Goal: Communication & Community: Answer question/provide support

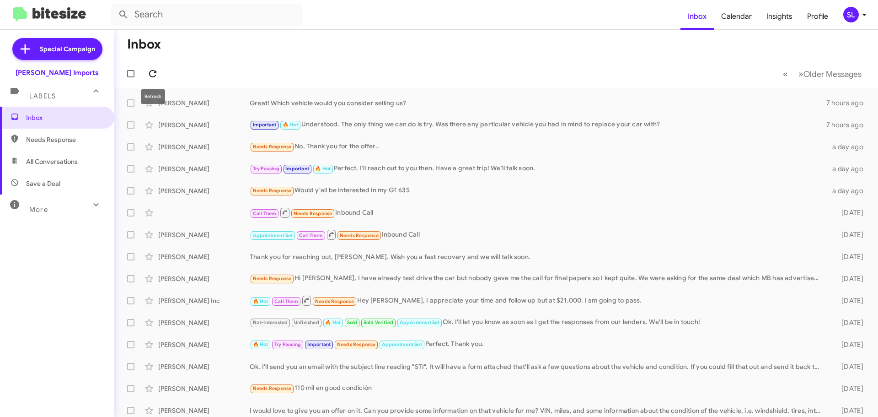
click at [150, 75] on icon at bounding box center [152, 73] width 11 height 11
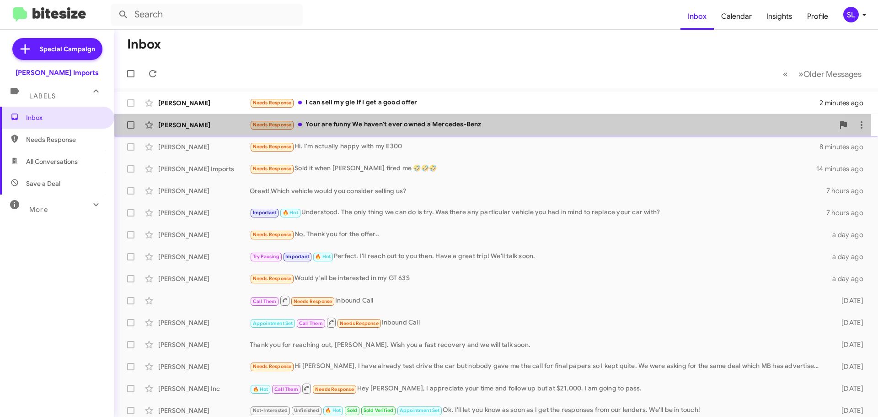
click at [393, 126] on div "Needs Response Your are funny We haven't ever owned a Mercedes-Benz" at bounding box center [542, 124] width 584 height 11
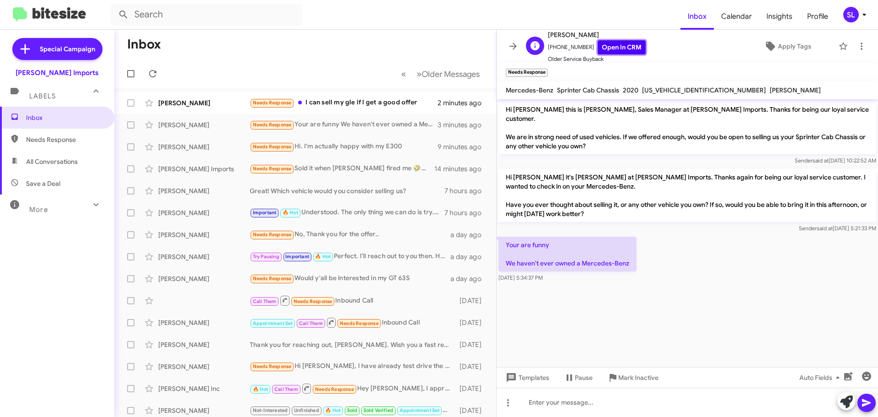
click at [626, 47] on link "Open in CRM" at bounding box center [622, 47] width 48 height 14
click at [152, 78] on icon at bounding box center [152, 73] width 11 height 11
click at [508, 43] on icon at bounding box center [513, 46] width 11 height 11
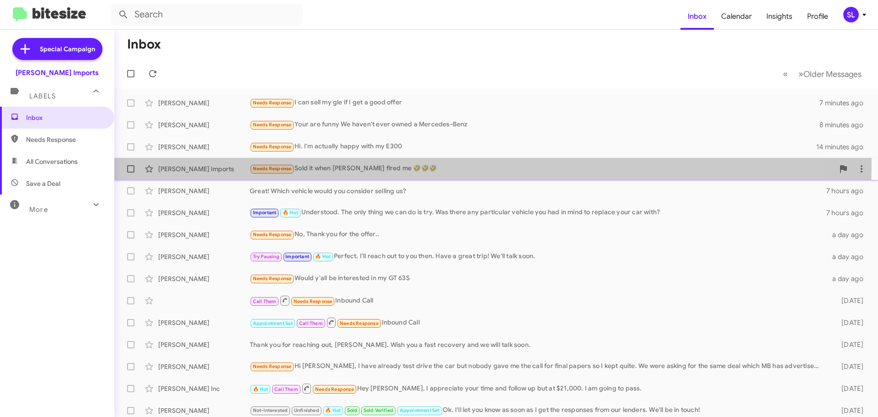
click at [441, 164] on div "Needs Response Sold it when [PERSON_NAME] fired me 🤣🤣🤣" at bounding box center [542, 168] width 584 height 11
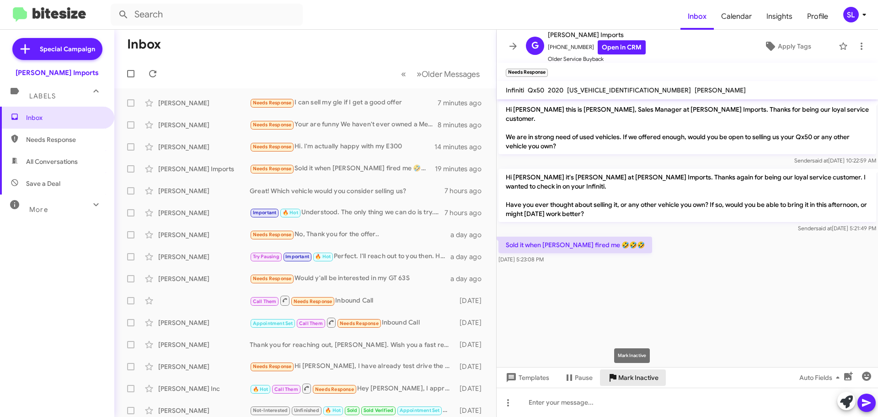
click at [635, 376] on span "Mark Inactive" at bounding box center [638, 377] width 40 height 16
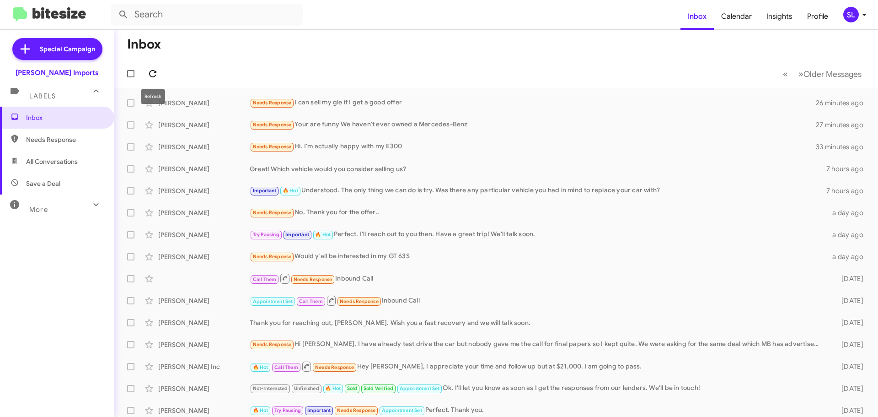
click at [155, 71] on icon at bounding box center [152, 73] width 7 height 7
click at [439, 234] on div "Try Pausing Important 🔥 Hot Perfect. I'll reach out to you then. Have a great t…" at bounding box center [542, 234] width 584 height 11
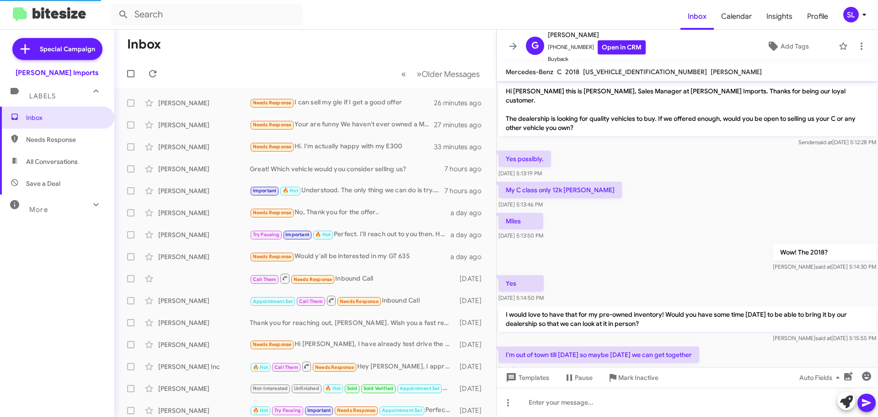
scroll to position [118, 0]
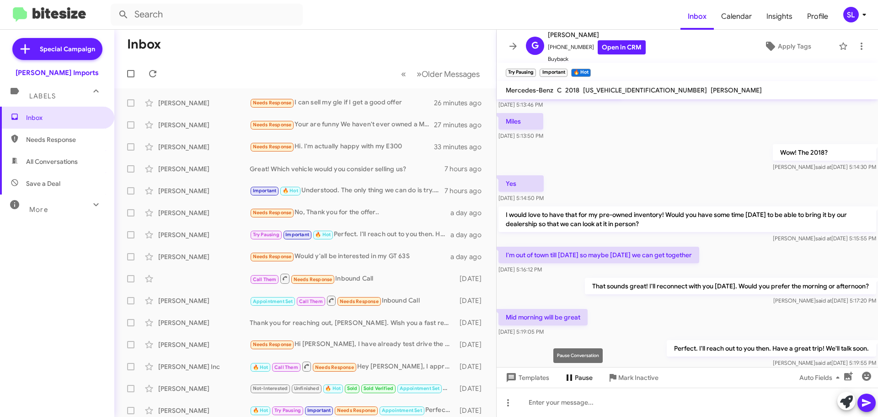
click at [581, 380] on span "Pause" at bounding box center [584, 377] width 18 height 16
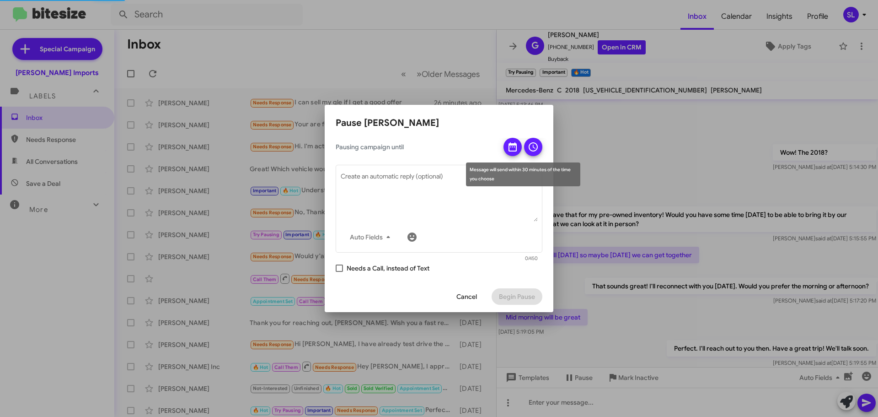
click at [511, 149] on icon at bounding box center [512, 146] width 11 height 11
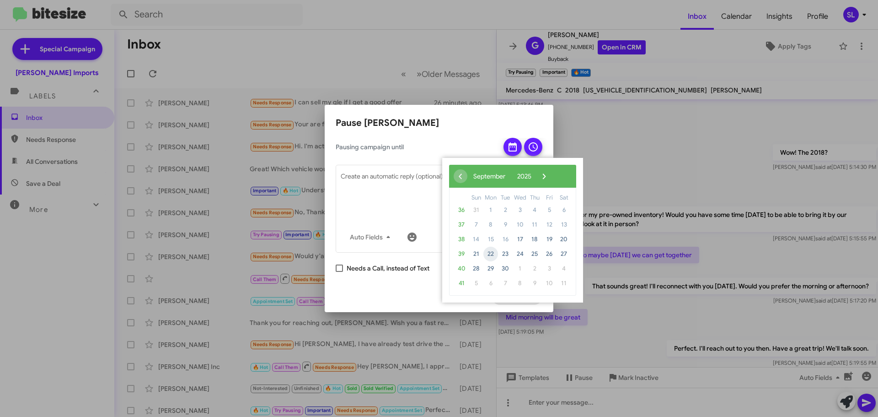
click at [492, 256] on span "22" at bounding box center [490, 253] width 15 height 15
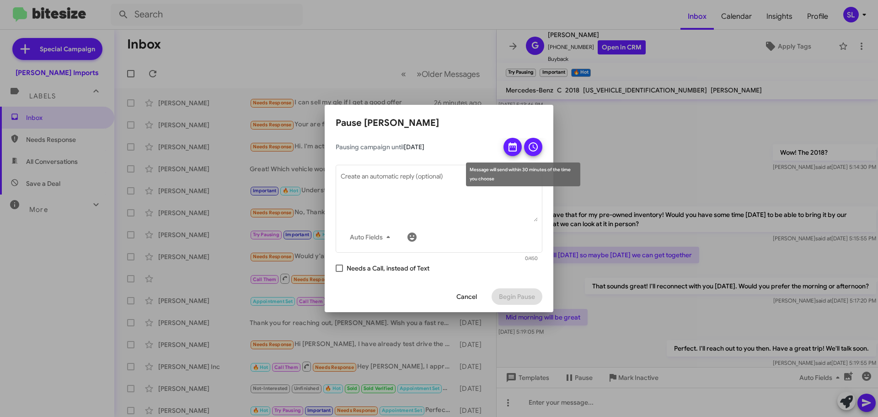
click at [535, 148] on icon at bounding box center [533, 146] width 9 height 9
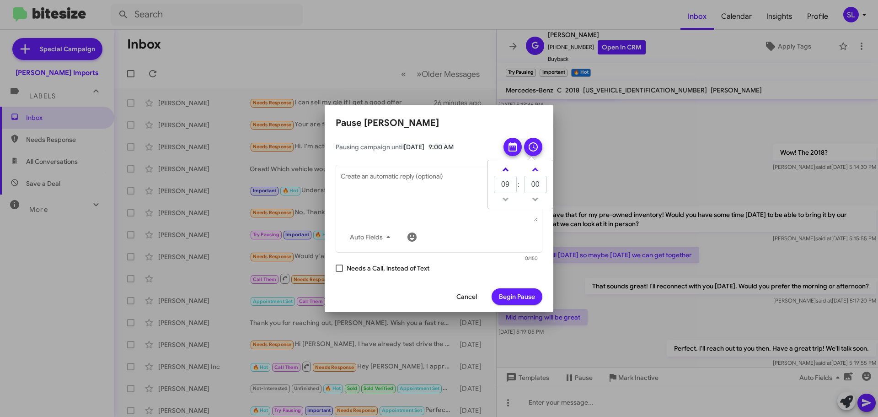
click at [508, 169] on link at bounding box center [506, 169] width 16 height 11
click at [507, 197] on link at bounding box center [506, 199] width 16 height 11
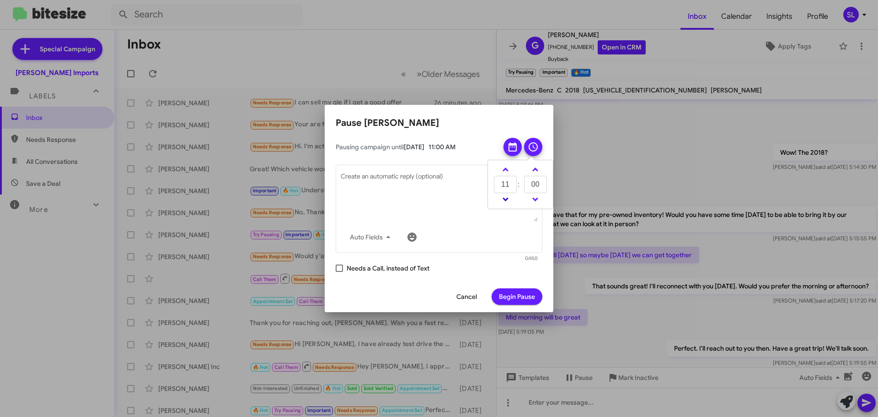
type input "10"
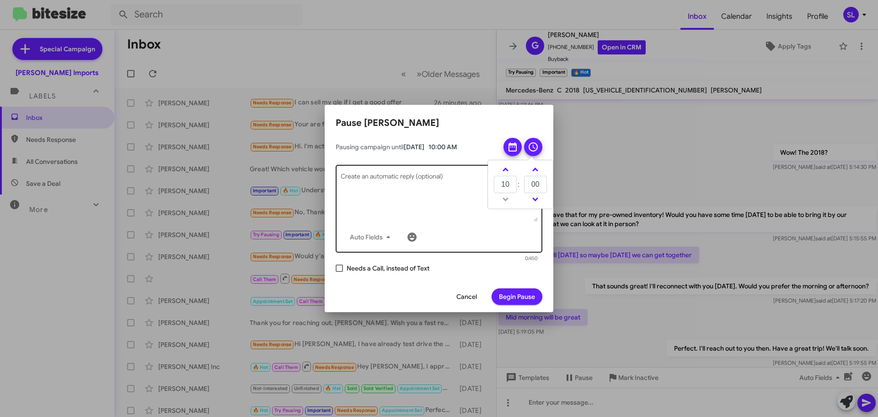
click at [385, 177] on textarea "Create an automatic reply (optional)" at bounding box center [439, 198] width 197 height 48
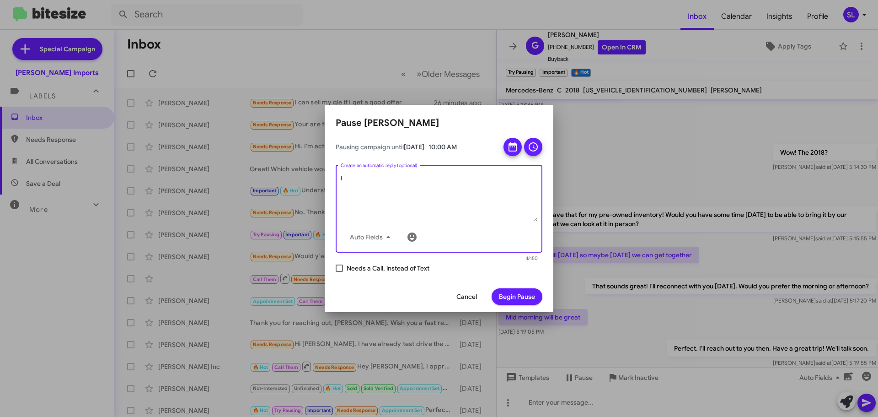
type textarea "I"
type textarea "Good morning. I hope you had a nice trip. Is [DATE] still good for you to bring…"
click at [520, 293] on span "Begin Pause" at bounding box center [517, 296] width 36 height 16
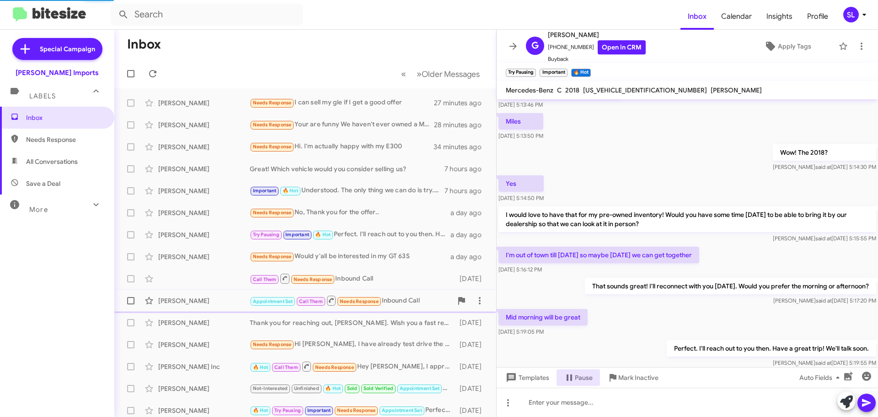
scroll to position [0, 0]
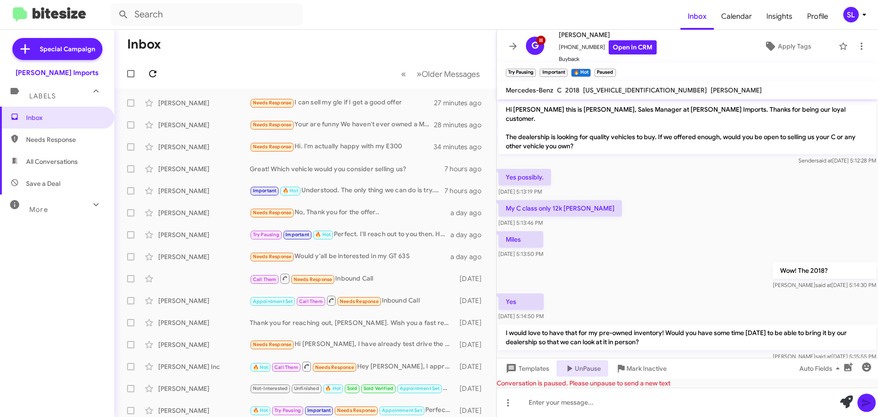
click at [157, 72] on icon at bounding box center [152, 73] width 11 height 11
click at [340, 149] on div "Needs Response Hi. I'm actually happy with my E300" at bounding box center [351, 146] width 203 height 11
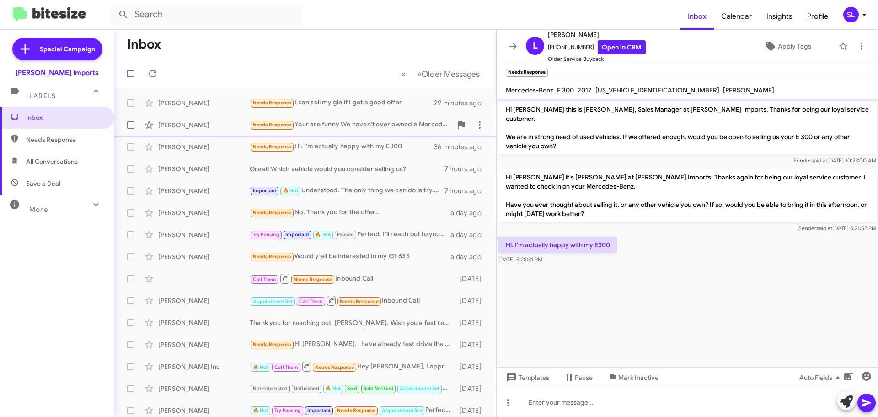
click at [347, 125] on div "Needs Response Your are funny We haven't ever owned a Mercedes-Benz" at bounding box center [351, 124] width 203 height 11
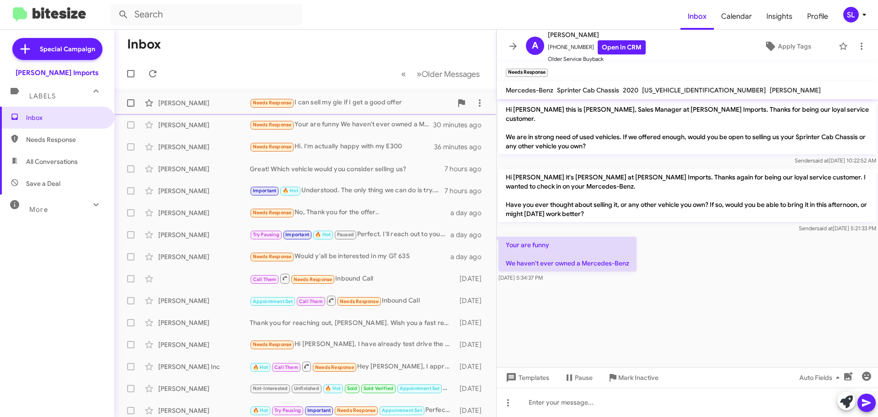
click at [373, 96] on div "[PERSON_NAME] Needs Response I can sell my gle if I get a good offer 29 minutes…" at bounding box center [305, 103] width 367 height 18
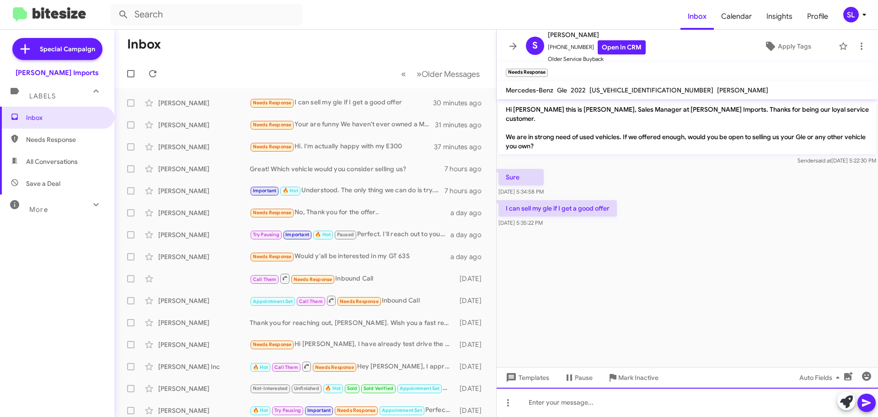
click at [573, 398] on div at bounding box center [687, 401] width 381 height 29
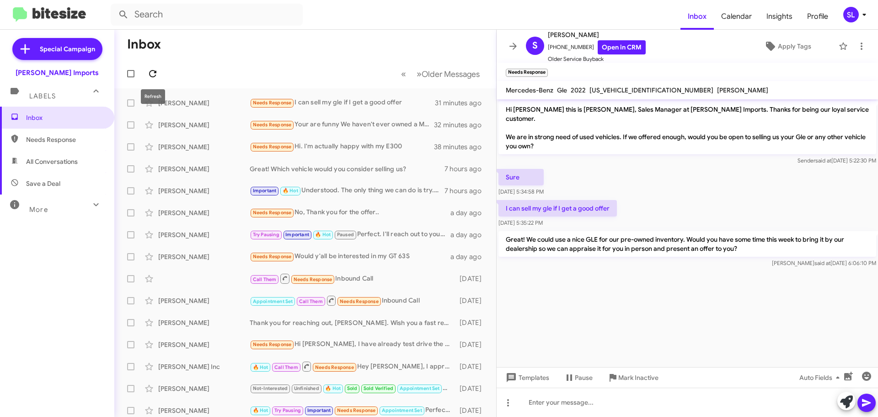
click at [155, 77] on icon at bounding box center [152, 73] width 11 height 11
click at [319, 123] on div "Needs Response Your are funny We haven't ever owned a Mercedes-Benz" at bounding box center [351, 124] width 203 height 11
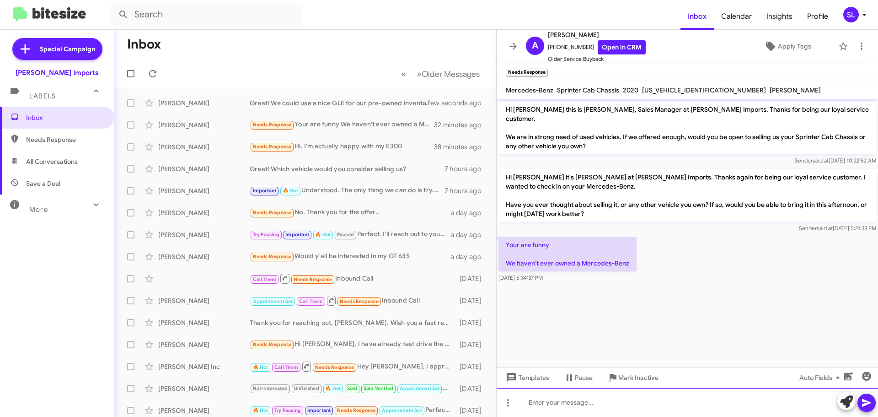
click at [592, 403] on div at bounding box center [687, 401] width 381 height 29
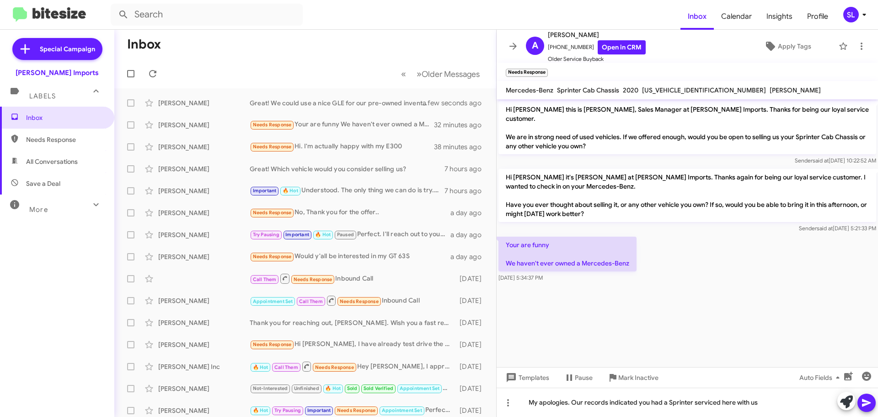
click at [676, 86] on span "[US_VEHICLE_IDENTIFICATION_NUMBER]" at bounding box center [704, 90] width 124 height 8
copy span "[US_VEHICLE_IDENTIFICATION_NUMBER]"
click at [626, 47] on link "Open in CRM" at bounding box center [622, 47] width 48 height 14
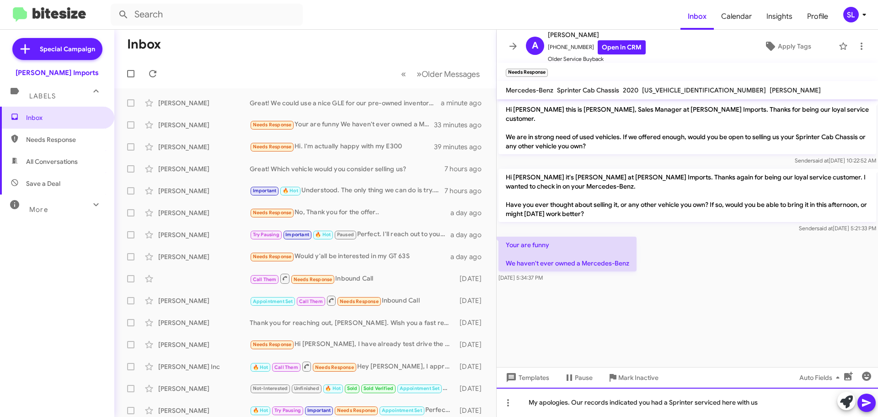
click at [766, 401] on div "My apologies. Our records indicated you had a Sprinter serviced here with us" at bounding box center [687, 401] width 381 height 29
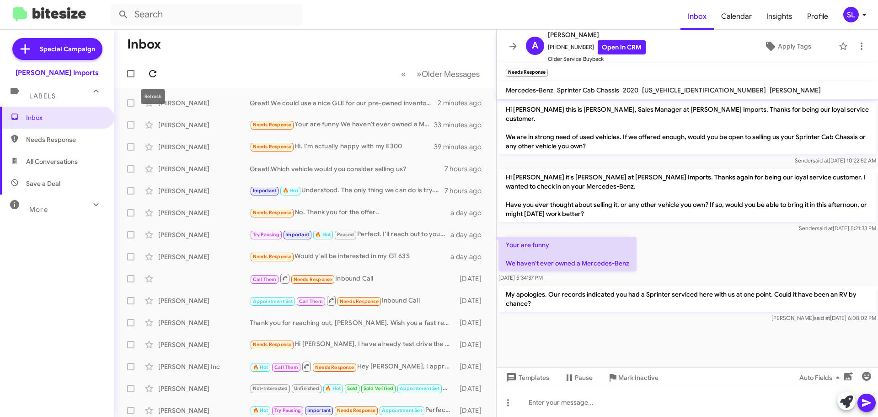
click at [153, 79] on button at bounding box center [153, 73] width 18 height 18
click at [323, 147] on div "Needs Response Hi. I'm actually happy with my E300" at bounding box center [351, 146] width 203 height 11
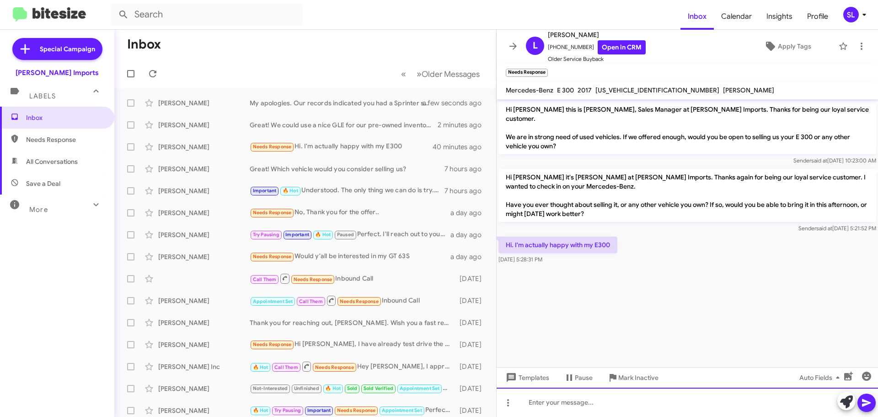
click at [566, 406] on div at bounding box center [687, 401] width 381 height 29
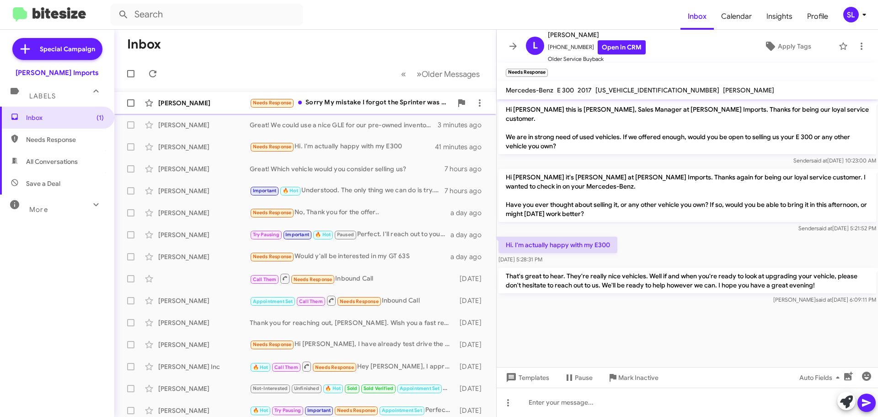
click at [338, 103] on div "Needs Response Sorry My mistake I forgot the Sprinter was a Mercedes We only ha…" at bounding box center [351, 102] width 203 height 11
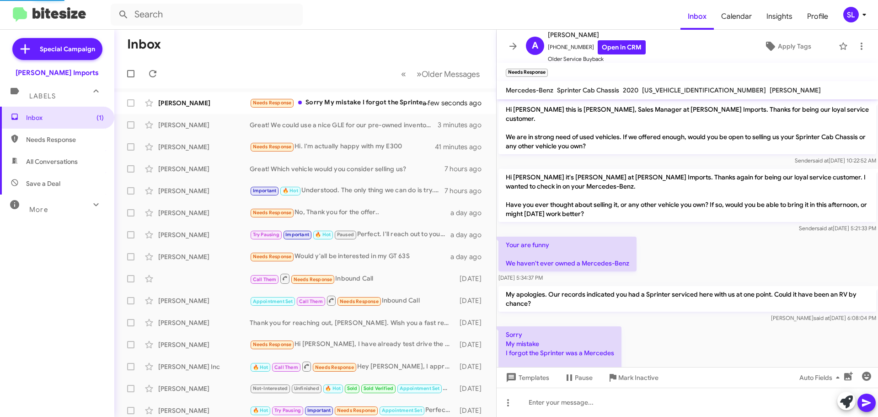
scroll to position [27, 0]
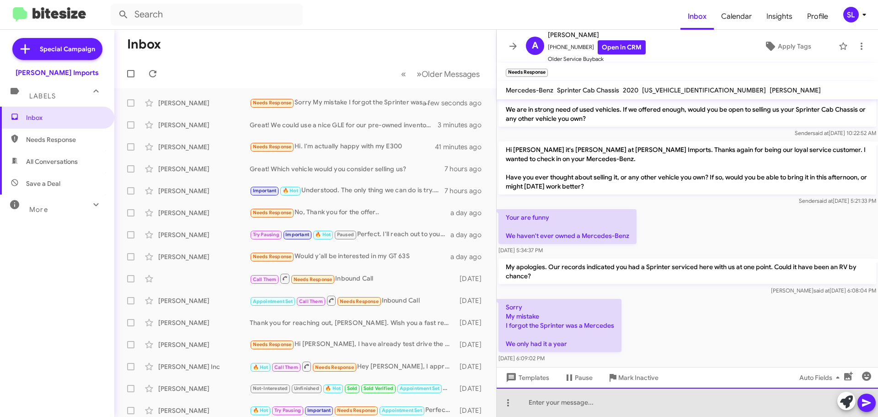
click at [571, 408] on div at bounding box center [687, 401] width 381 height 29
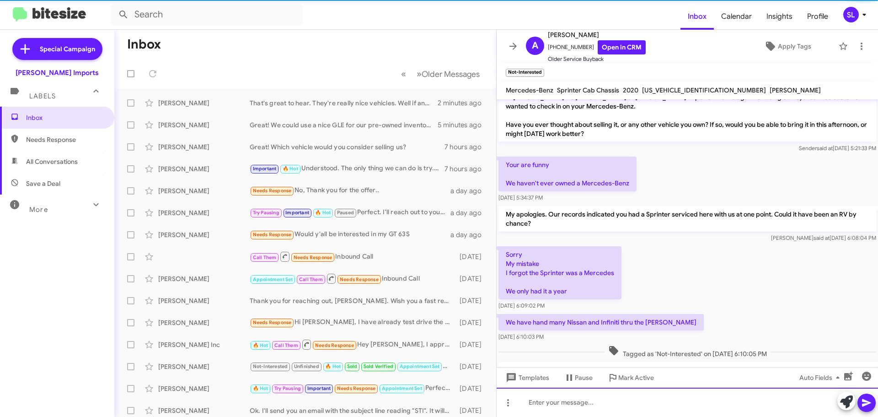
scroll to position [123, 0]
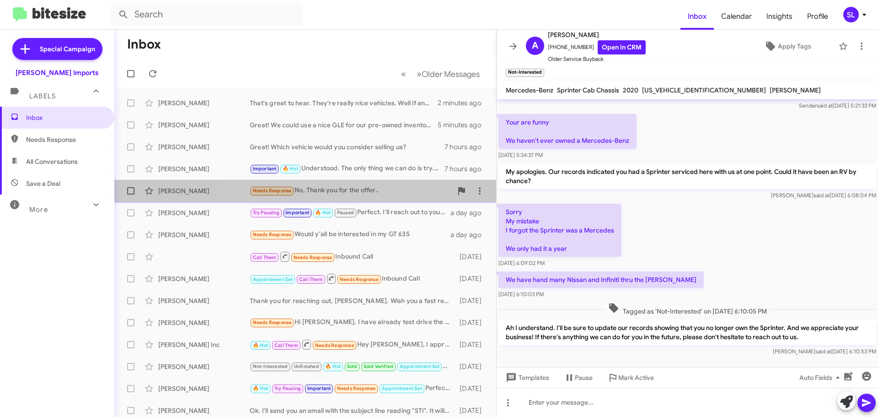
click at [354, 191] on div "Needs Response No, Thank you for the offer.." at bounding box center [351, 190] width 203 height 11
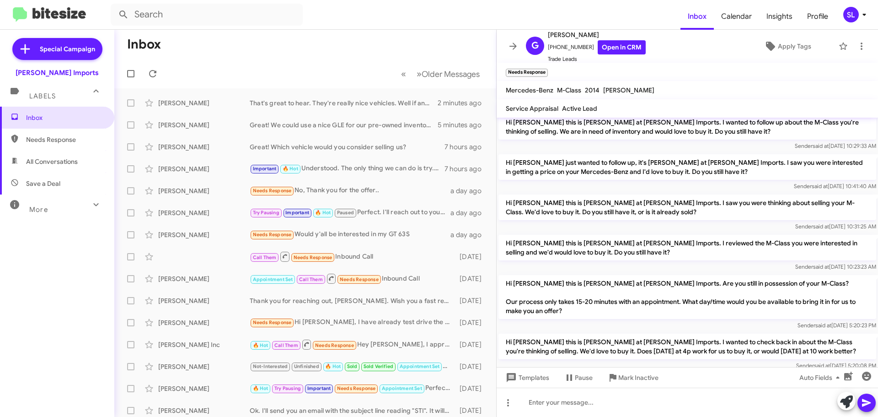
scroll to position [246, 0]
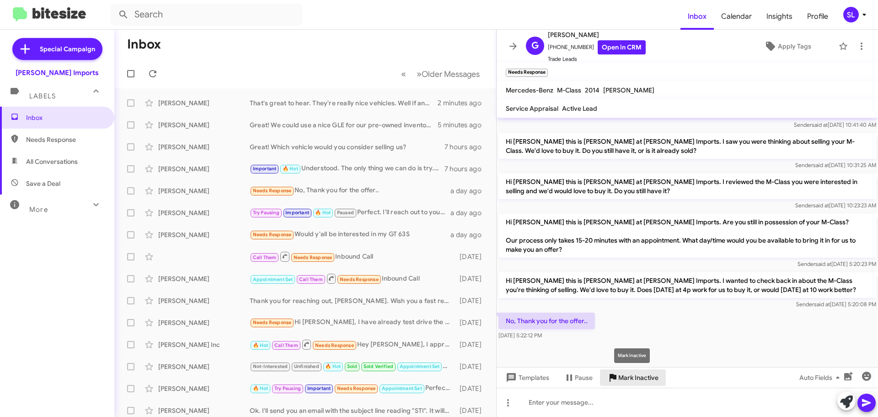
click at [634, 379] on span "Mark Inactive" at bounding box center [638, 377] width 40 height 16
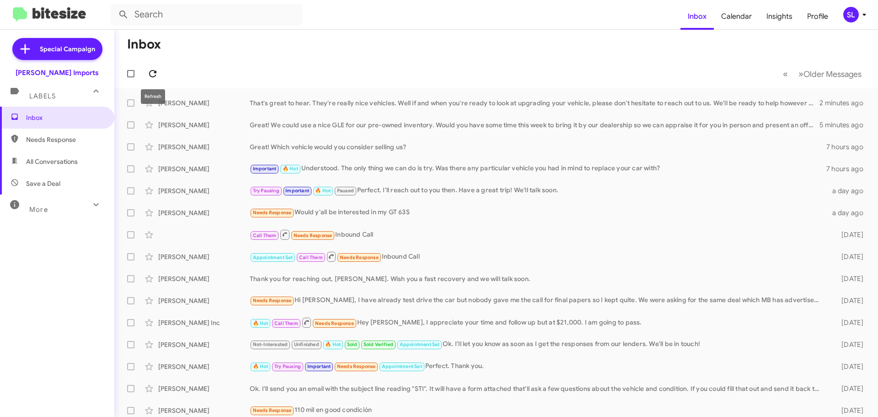
click at [157, 72] on icon at bounding box center [152, 73] width 11 height 11
click at [59, 161] on span "All Conversations" at bounding box center [52, 161] width 52 height 9
type input "in:all-conversations"
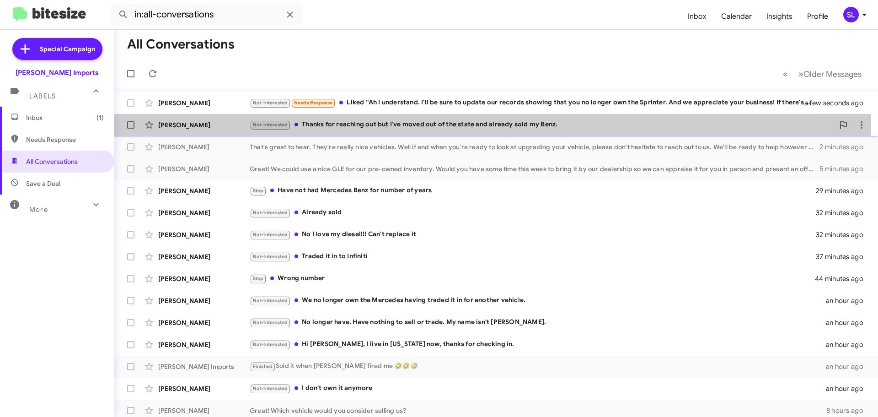
click at [379, 124] on div "Not-Interested Thanks for reaching out but I've moved out of the state and alre…" at bounding box center [542, 124] width 584 height 11
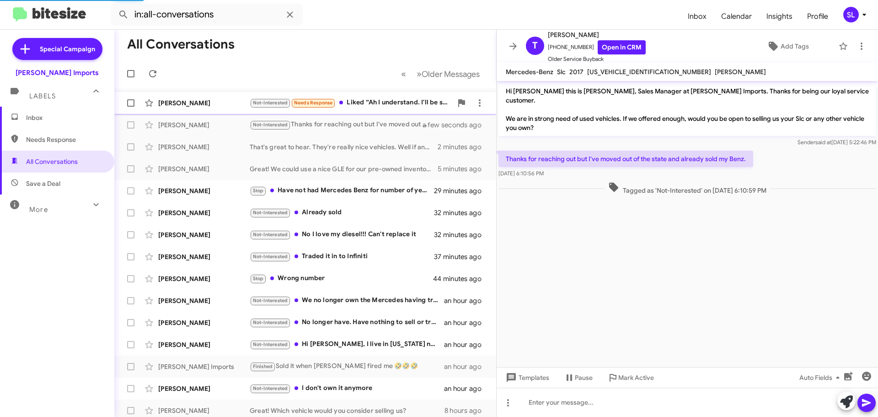
click at [384, 96] on div "[PERSON_NAME] Not-Interested Needs Response Liked “Ah I understand. I'll be sur…" at bounding box center [305, 103] width 367 height 18
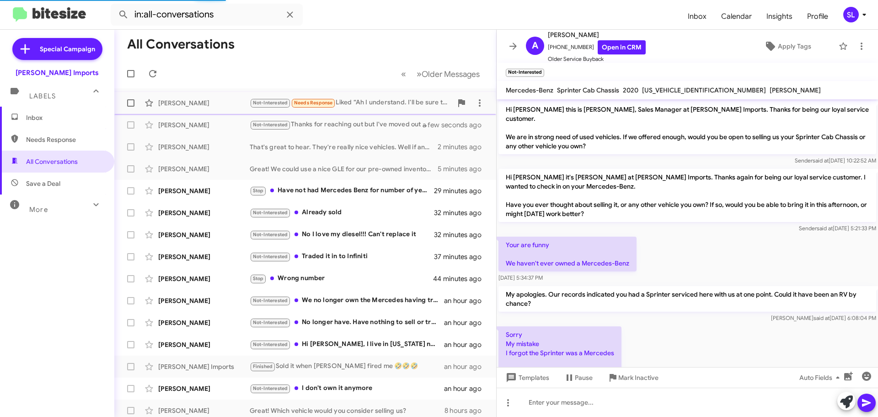
scroll to position [165, 0]
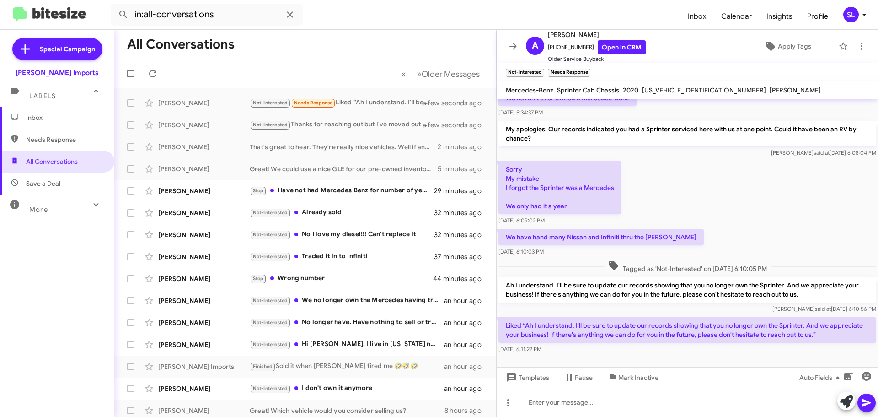
click at [41, 126] on span "Inbox" at bounding box center [57, 118] width 114 height 22
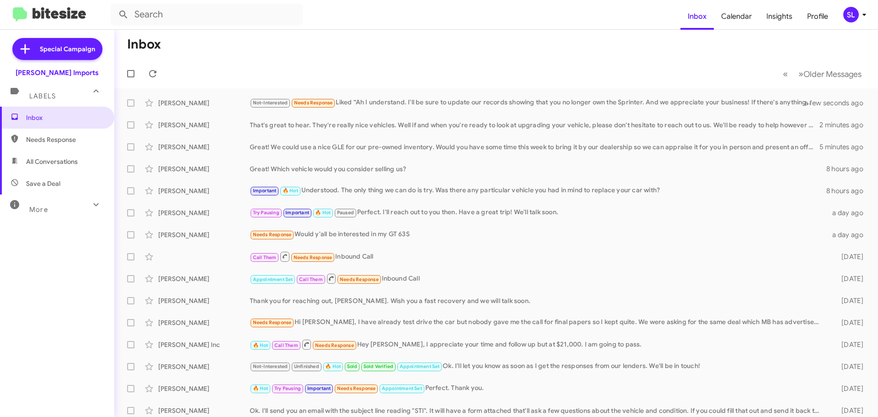
click at [57, 166] on span "All Conversations" at bounding box center [57, 161] width 114 height 22
type input "in:all-conversations"
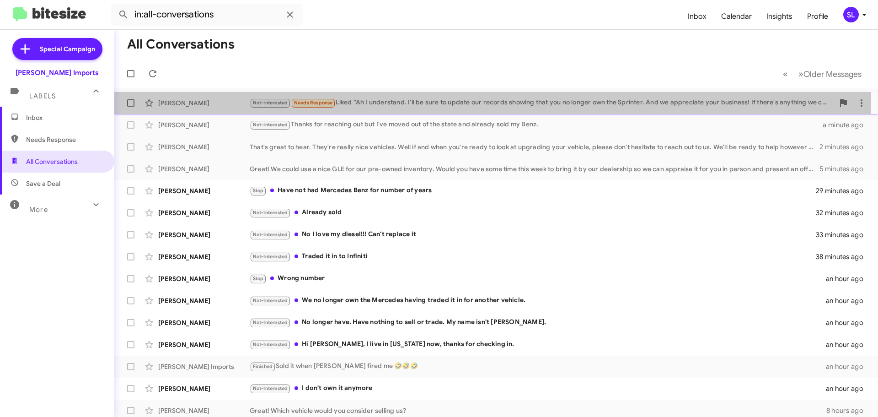
click at [421, 101] on div "Not-Interested Needs Response Liked “Ah I understand. I'll be sure to update ou…" at bounding box center [542, 102] width 584 height 11
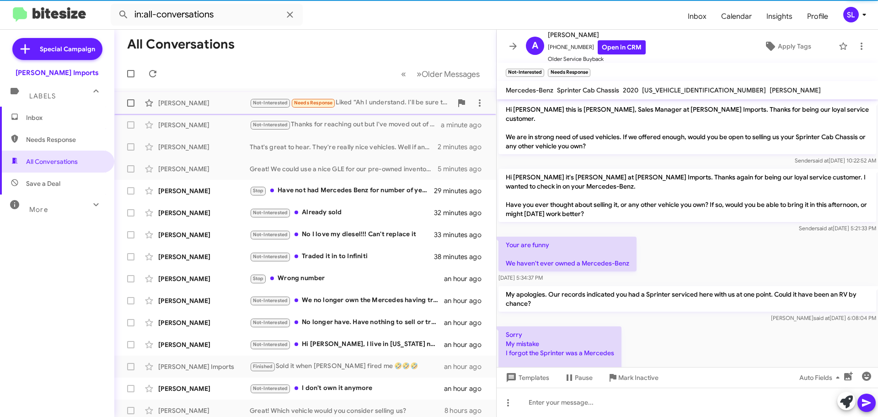
scroll to position [147, 0]
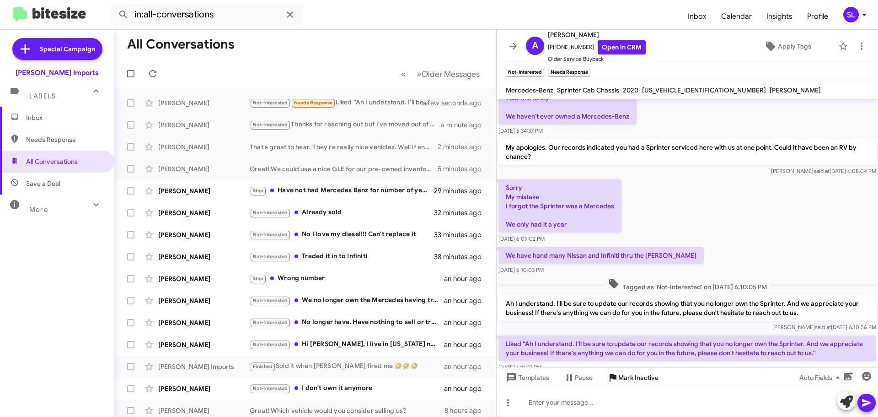
click at [640, 382] on span "Mark Inactive" at bounding box center [638, 377] width 40 height 16
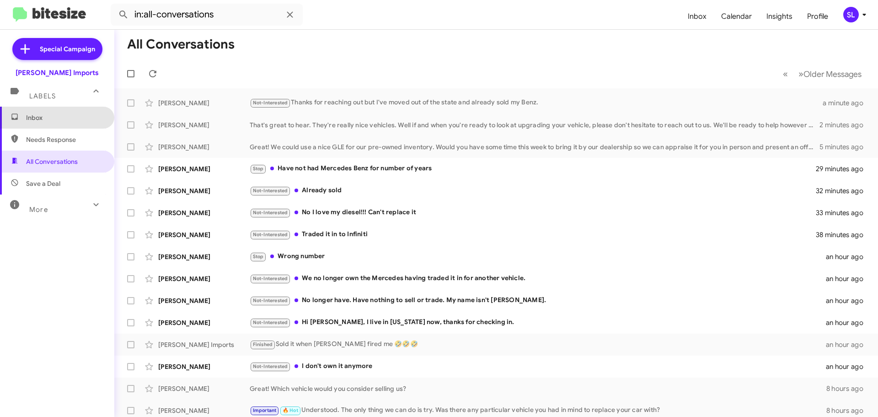
click at [59, 122] on span "Inbox" at bounding box center [57, 118] width 114 height 22
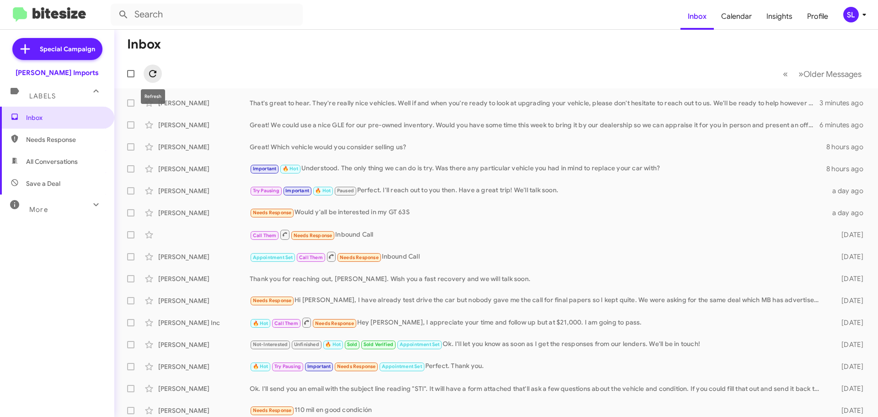
click at [155, 72] on icon at bounding box center [152, 73] width 7 height 7
click at [54, 139] on span "Needs Response" at bounding box center [65, 139] width 78 height 9
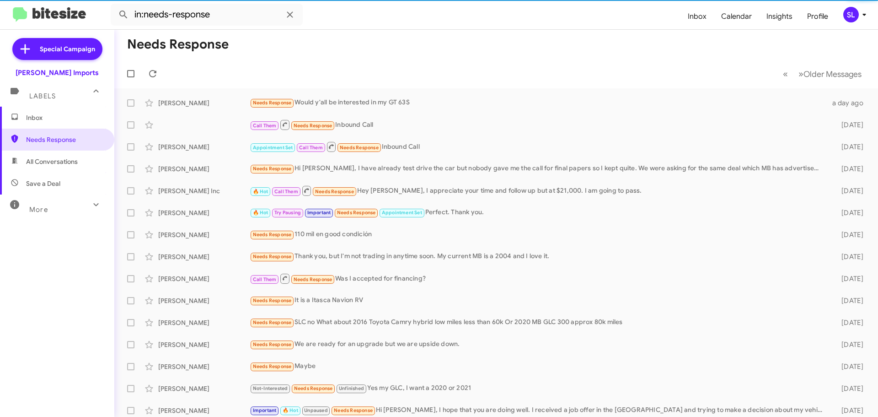
click at [55, 161] on span "All Conversations" at bounding box center [52, 161] width 52 height 9
type input "in:all-conversations"
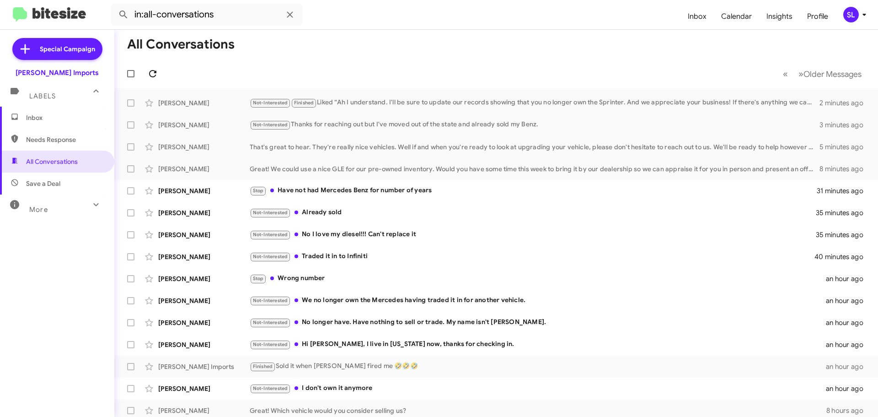
click at [151, 77] on icon at bounding box center [152, 73] width 11 height 11
click at [59, 115] on span "Inbox" at bounding box center [65, 117] width 78 height 9
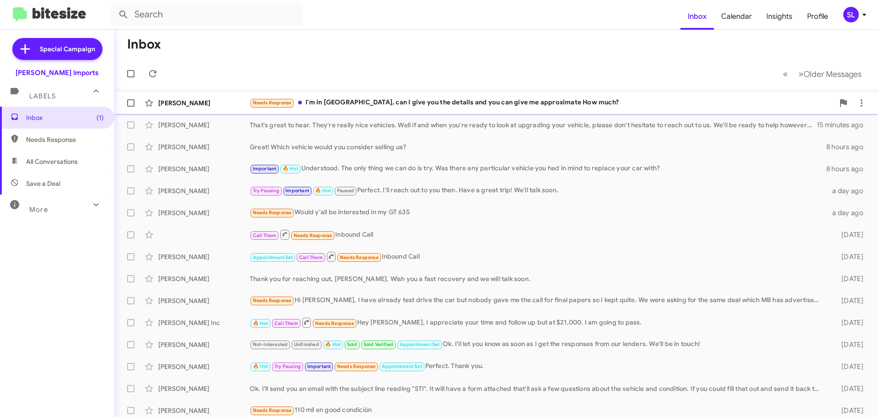
click at [484, 101] on div "Needs Response I'm in [GEOGRAPHIC_DATA], can I give you the details and you can…" at bounding box center [542, 102] width 584 height 11
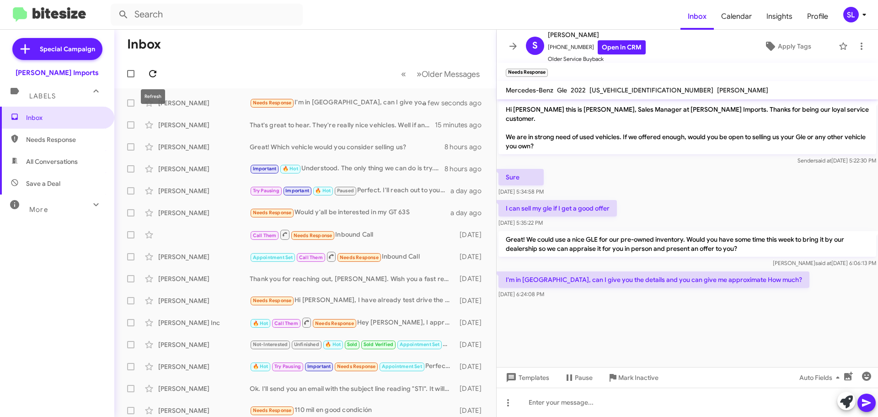
click at [152, 72] on icon at bounding box center [152, 73] width 11 height 11
